Goal: Task Accomplishment & Management: Complete application form

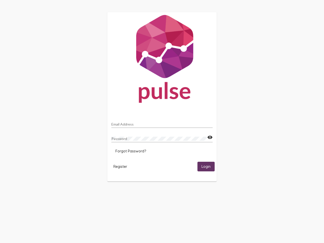
click at [162, 123] on input "Email Address" at bounding box center [161, 124] width 101 height 4
click at [210, 137] on mat-icon "visibility" at bounding box center [209, 137] width 5 height 6
click at [131, 151] on span "Forgot Password?" at bounding box center [130, 151] width 31 height 5
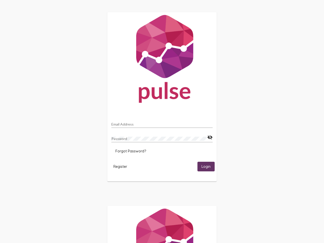
click at [120, 166] on span "Register" at bounding box center [120, 166] width 14 height 5
click at [206, 166] on span "Login" at bounding box center [205, 167] width 9 height 5
